Goal: Obtain resource: Obtain resource

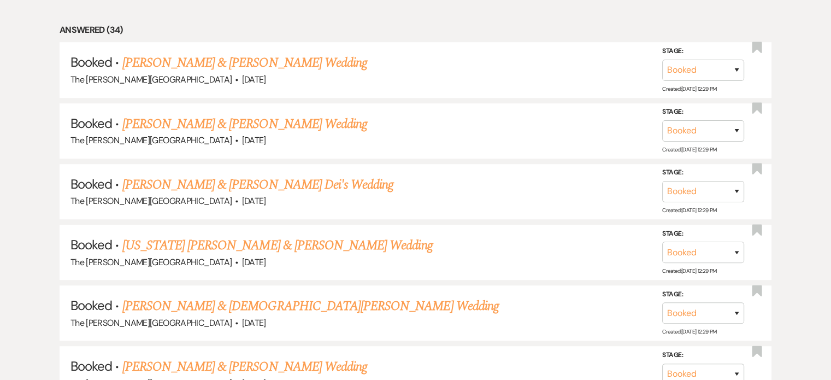
scroll to position [600, 0]
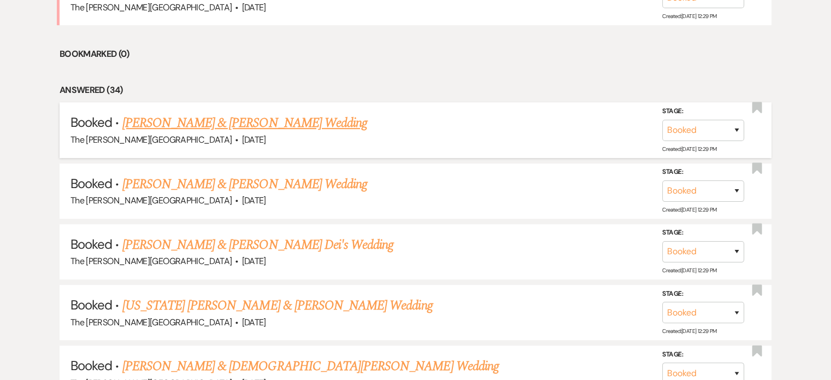
click at [274, 113] on link "[PERSON_NAME] & [PERSON_NAME] Wedding" at bounding box center [244, 123] width 245 height 20
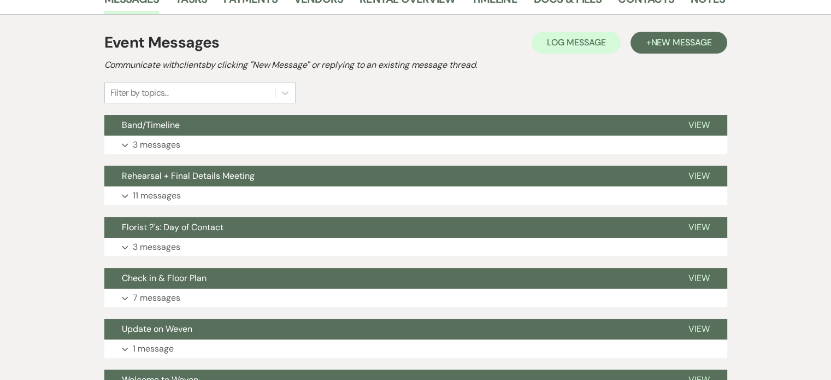
scroll to position [162, 0]
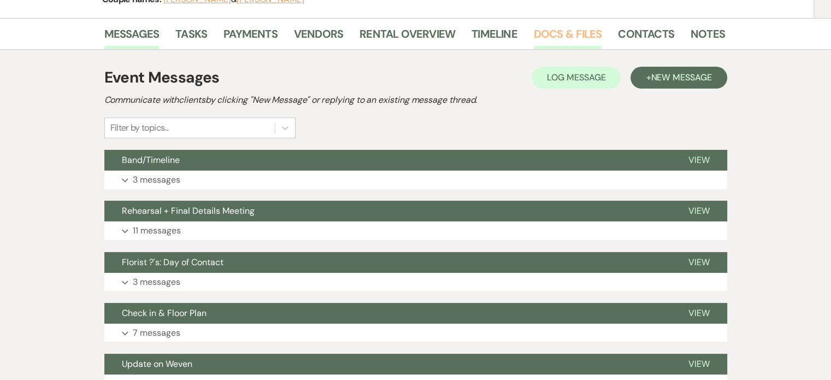
click at [566, 32] on link "Docs & Files" at bounding box center [568, 37] width 68 height 24
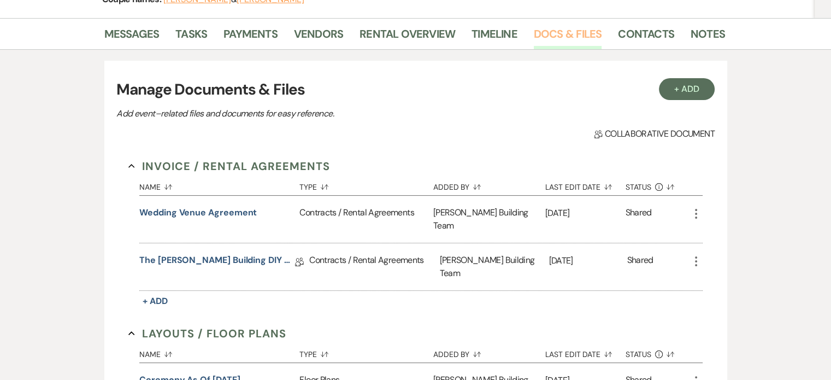
click at [566, 32] on link "Docs & Files" at bounding box center [568, 37] width 68 height 24
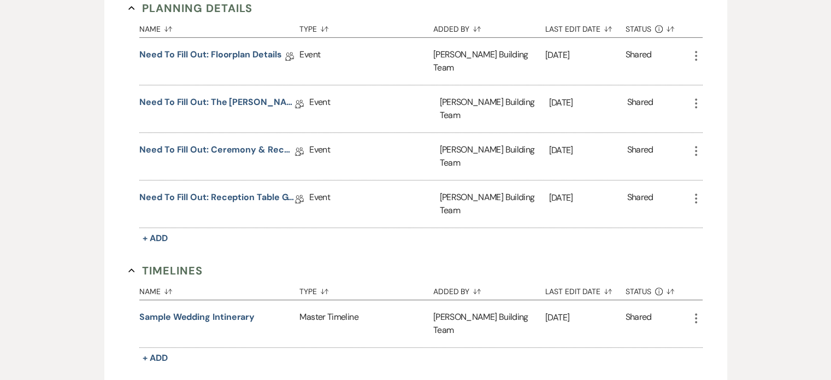
scroll to position [607, 0]
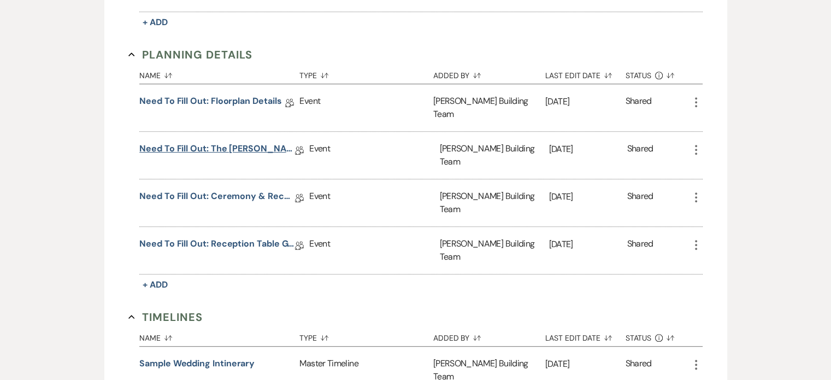
click at [247, 142] on link "Need to Fill Out: The [PERSON_NAME] Building Planning Document" at bounding box center [217, 150] width 156 height 17
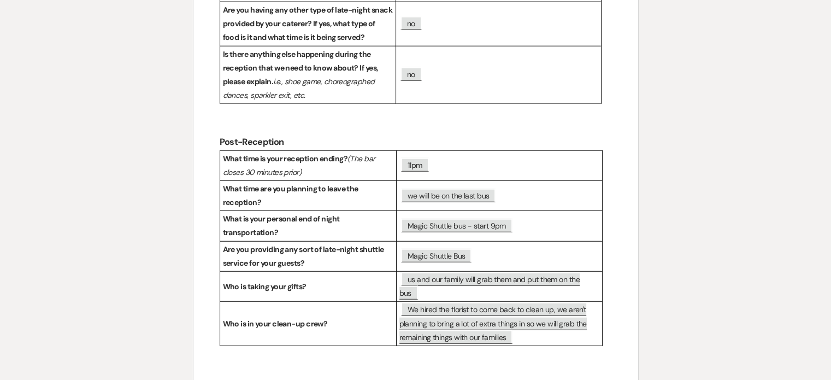
scroll to position [2783, 0]
